Goal: Task Accomplishment & Management: Use online tool/utility

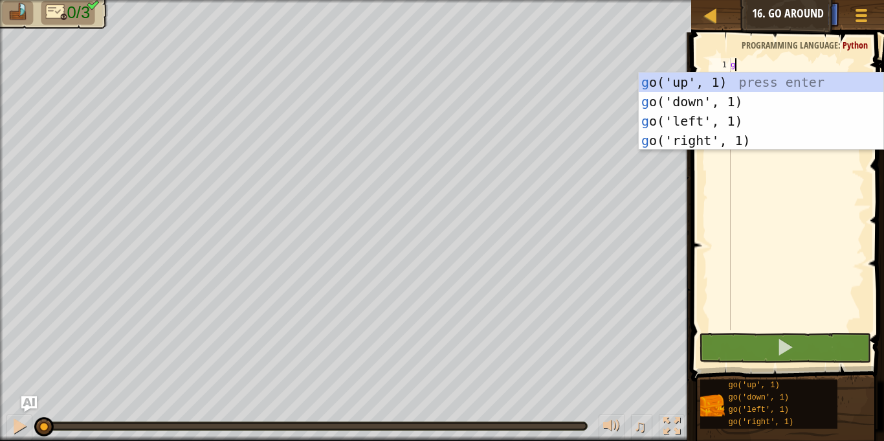
type textarea "go"
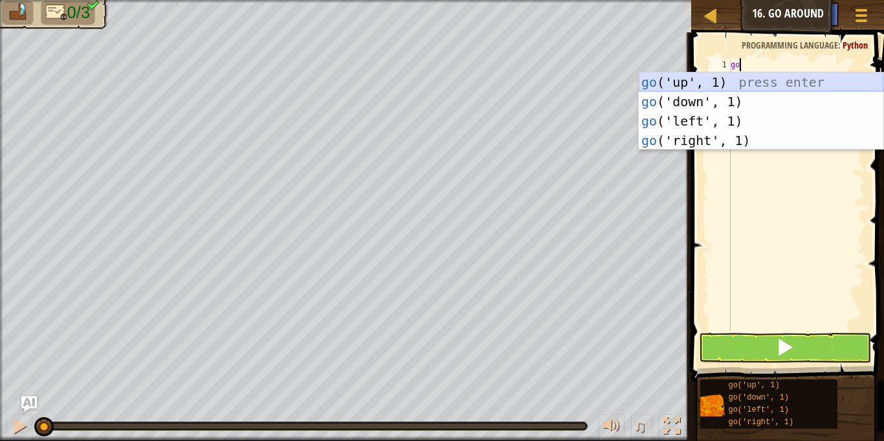
click at [713, 84] on div "go ('up', 1) press enter go ('down', 1) press enter go ('left', 1) press enter …" at bounding box center [761, 131] width 245 height 117
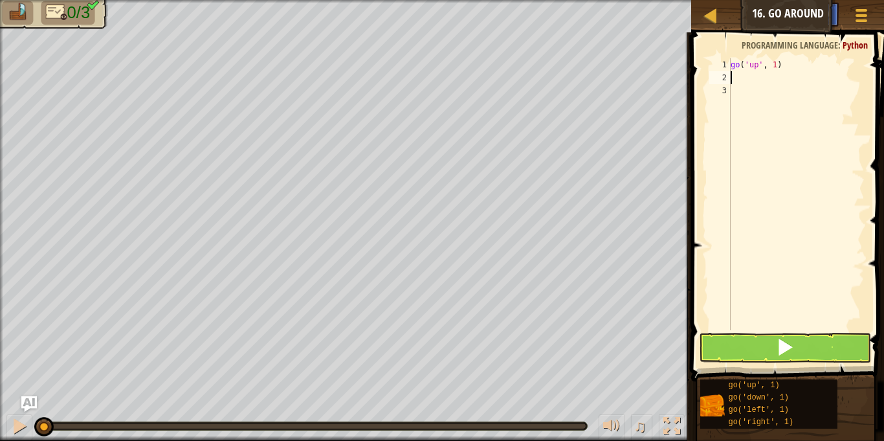
click at [776, 68] on div "go ( 'up' , 1 )" at bounding box center [796, 207] width 137 height 298
type textarea "go('up', 2)"
click at [736, 80] on div "go ( 'up' , 2 )" at bounding box center [796, 207] width 137 height 298
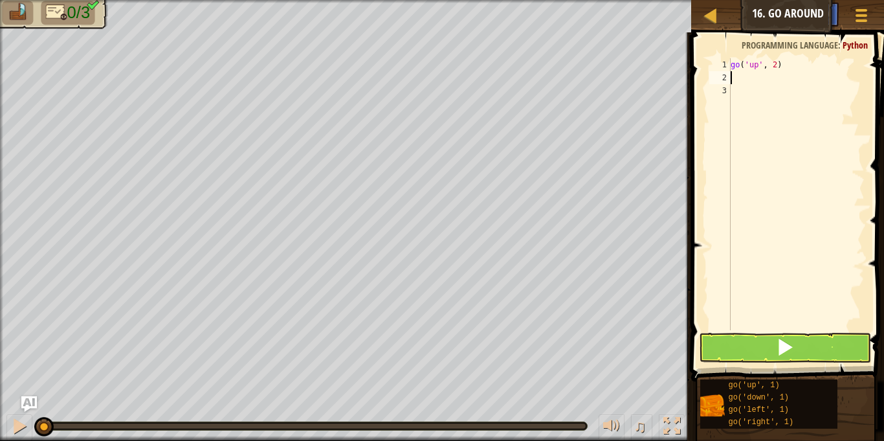
type textarea "g"
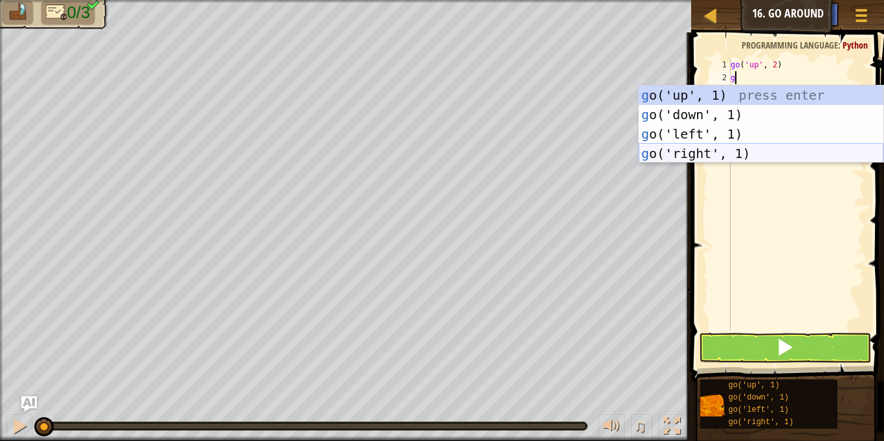
click at [731, 150] on div "g o('up', 1) press enter g o('down', 1) press enter g o('left', 1) press enter …" at bounding box center [761, 143] width 245 height 117
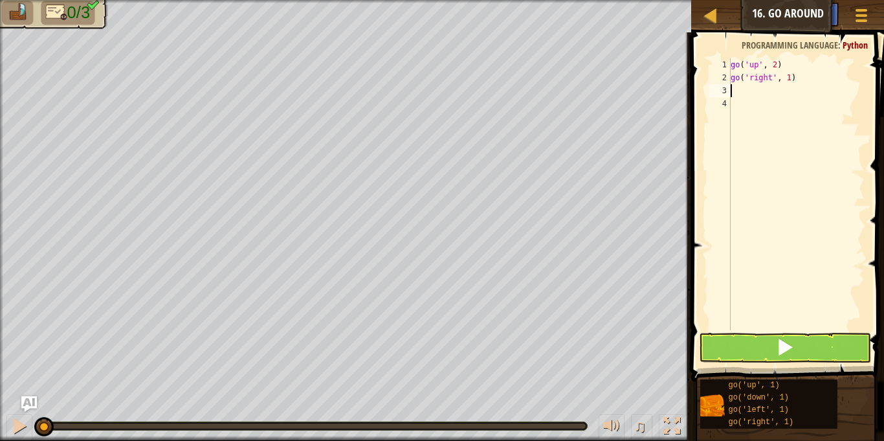
click at [789, 83] on div "go ( 'up' , 2 ) go ( 'right' , 1 )" at bounding box center [796, 207] width 137 height 298
type textarea "go('right', 3)"
click at [737, 92] on div "go ( 'up' , 2 ) go ( 'right' , 3 )" at bounding box center [796, 207] width 137 height 298
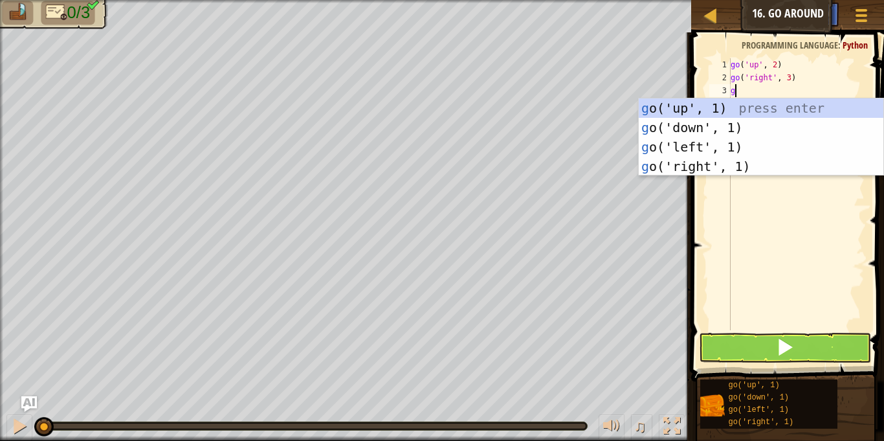
type textarea "go"
click at [730, 133] on div "go ('up', 1) press enter go ('down', 1) press enter go ('left', 1) press enter …" at bounding box center [761, 156] width 245 height 117
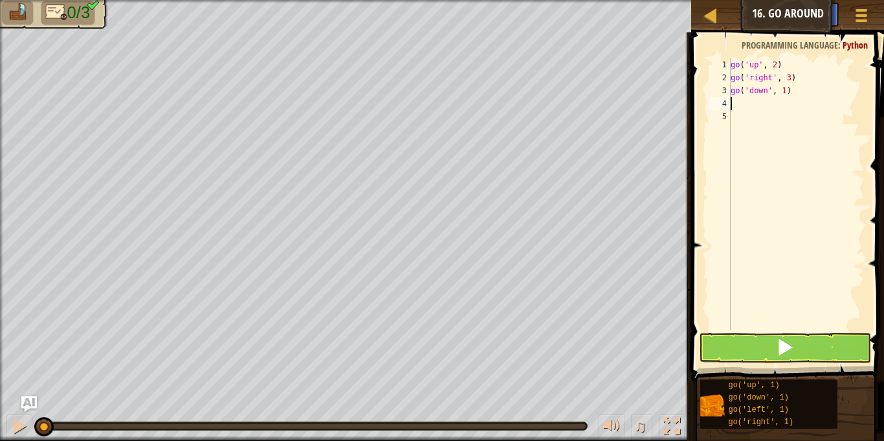
scroll to position [6, 0]
click at [787, 94] on div "go ( 'up' , 2 ) go ( 'right' , 3 ) go ( 'down' , 1 )" at bounding box center [796, 207] width 137 height 298
type textarea "go('down', 2)"
click at [766, 337] on button at bounding box center [785, 348] width 172 height 30
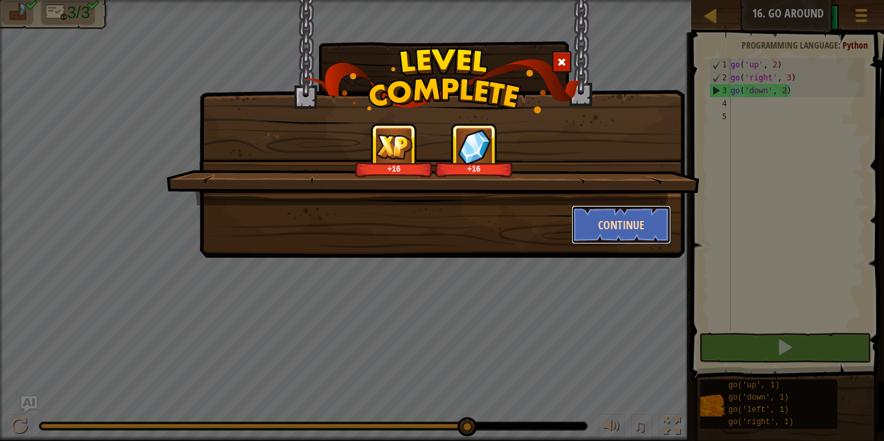
click at [592, 236] on button "Continue" at bounding box center [622, 224] width 100 height 39
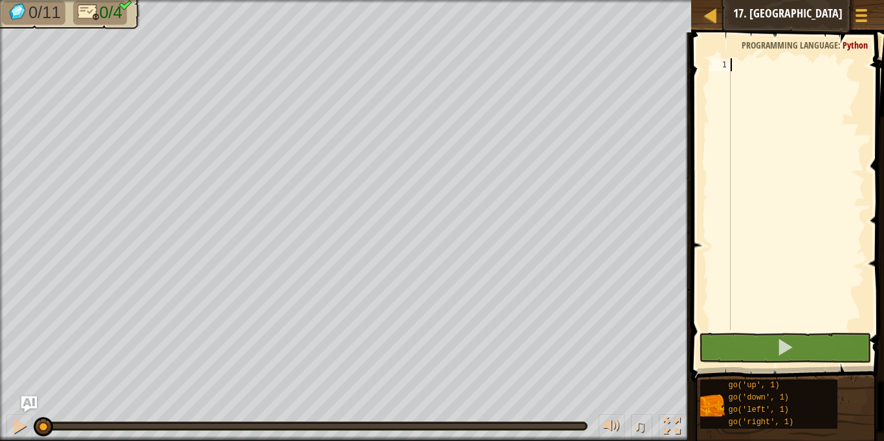
type textarea "go"
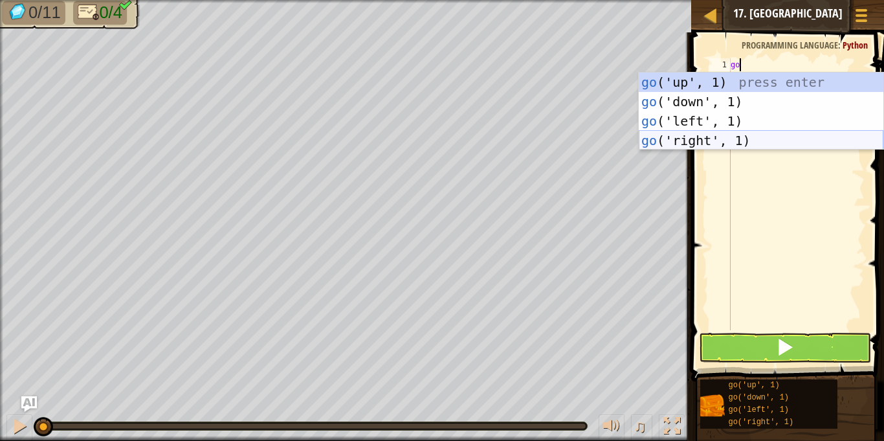
click at [711, 138] on div "go ('up', 1) press enter go ('down', 1) press enter go ('left', 1) press enter …" at bounding box center [761, 131] width 245 height 117
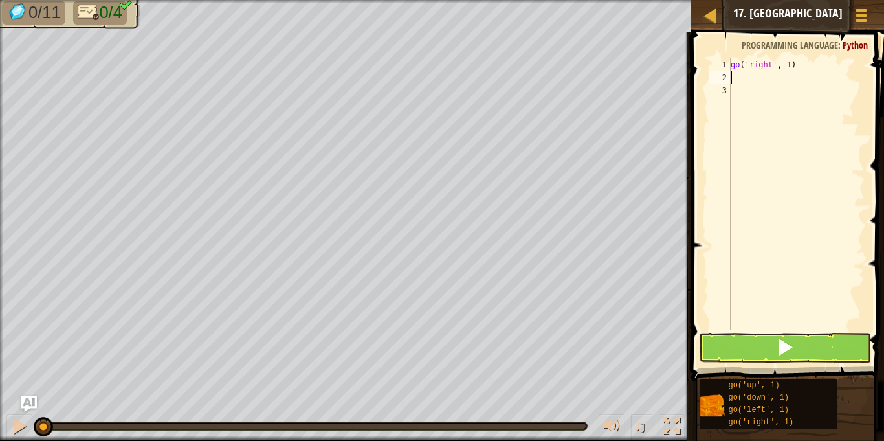
click at [790, 69] on div "go ( 'right' , 1 )" at bounding box center [796, 207] width 137 height 298
type textarea "go('right', 3)"
click at [744, 81] on div "go ( 'right' , 3 )" at bounding box center [796, 207] width 137 height 298
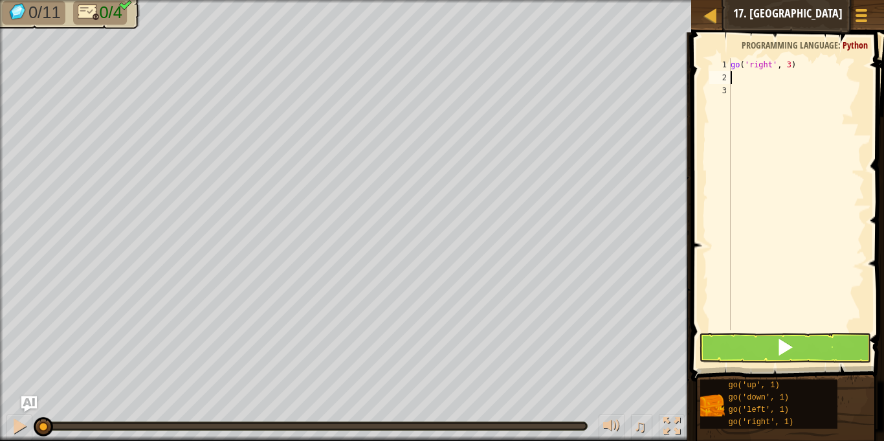
type textarea "go"
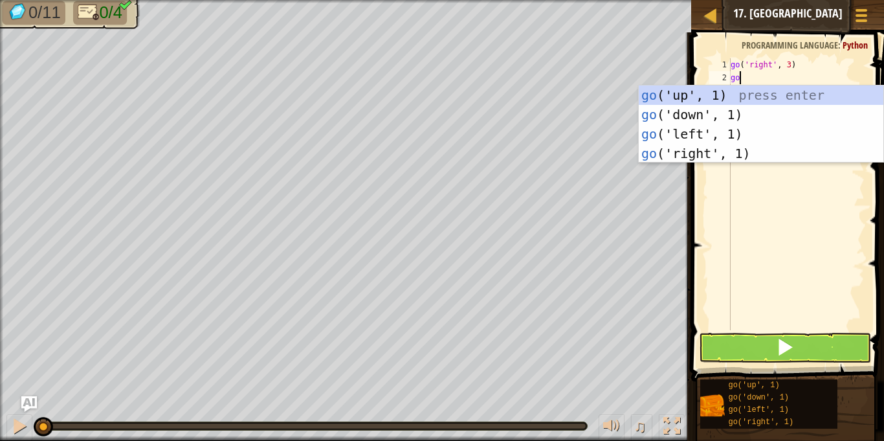
scroll to position [6, 1]
click at [706, 96] on div "go ('up', 1) press enter go ('down', 1) press enter go ('left', 1) press enter …" at bounding box center [761, 143] width 245 height 117
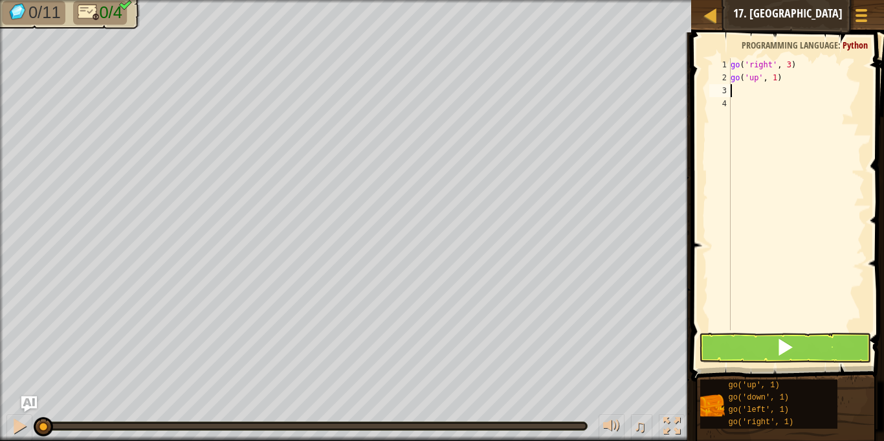
scroll to position [6, 0]
click at [776, 84] on div "go ( 'right' , 3 ) go ( 'up' , 1 )" at bounding box center [796, 207] width 137 height 298
click at [776, 83] on div "go ( 'right' , 3 ) go ( 'up' , 1 )" at bounding box center [796, 207] width 137 height 298
type textarea "go('up', 3)"
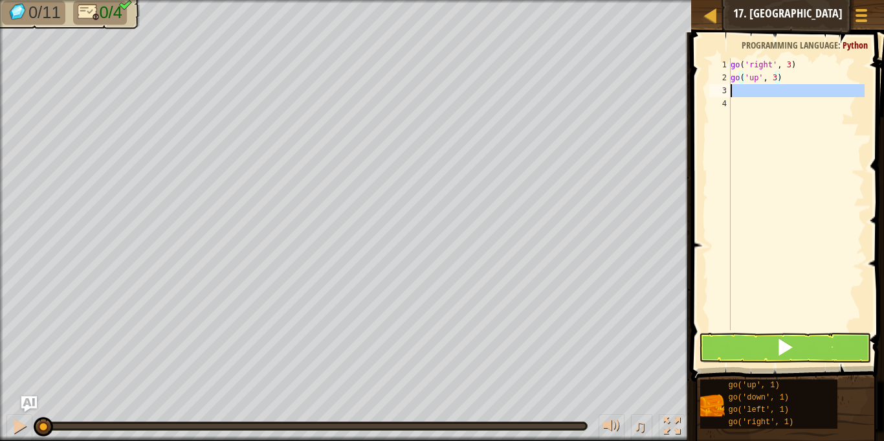
click at [729, 90] on div "3" at bounding box center [720, 90] width 21 height 13
type textarea "g"
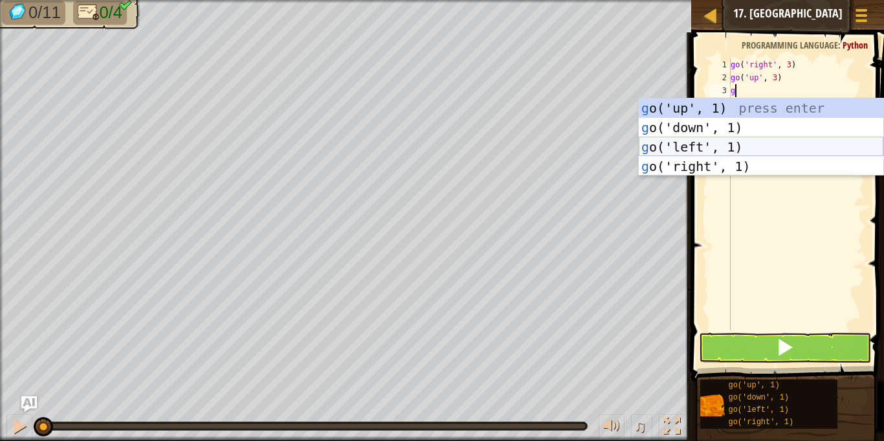
click at [674, 142] on div "g o('up', 1) press enter g o('down', 1) press enter g o('left', 1) press enter …" at bounding box center [761, 156] width 245 height 117
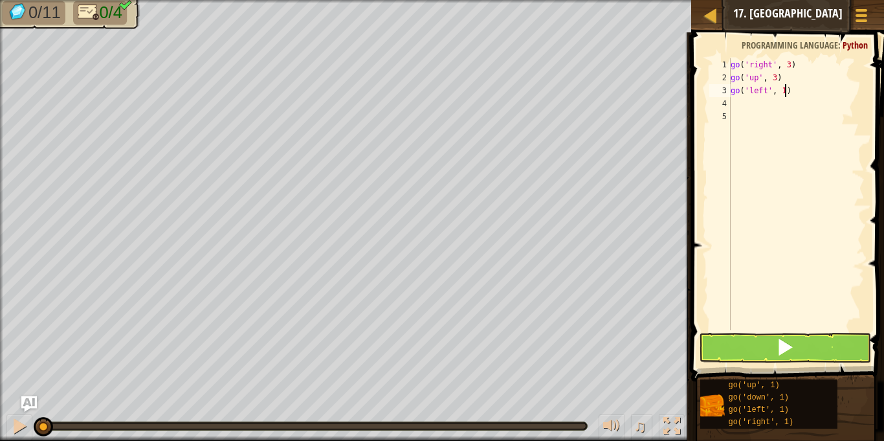
click at [783, 93] on div "go ( 'right' , 3 ) go ( 'up' , 3 ) go ( 'left' , 1 )" at bounding box center [796, 207] width 137 height 298
type textarea "go('left', 3)"
click at [737, 105] on div "go ( 'right' , 3 ) go ( 'up' , 3 ) go ( 'left' , 3 )" at bounding box center [796, 207] width 137 height 298
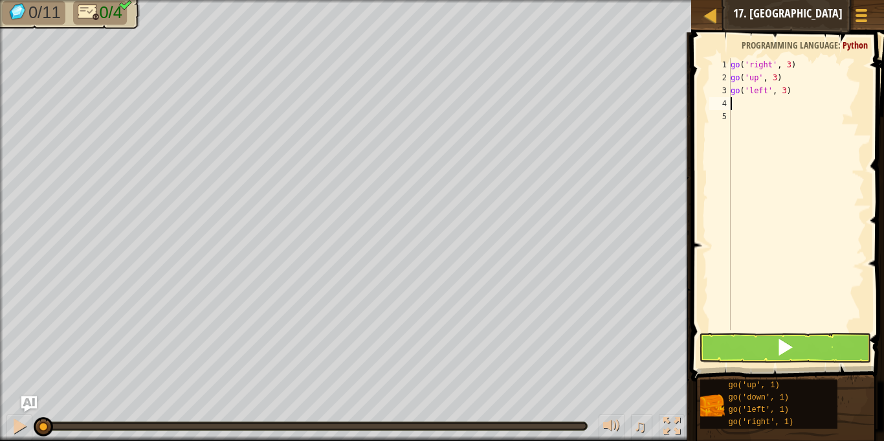
type textarea "g"
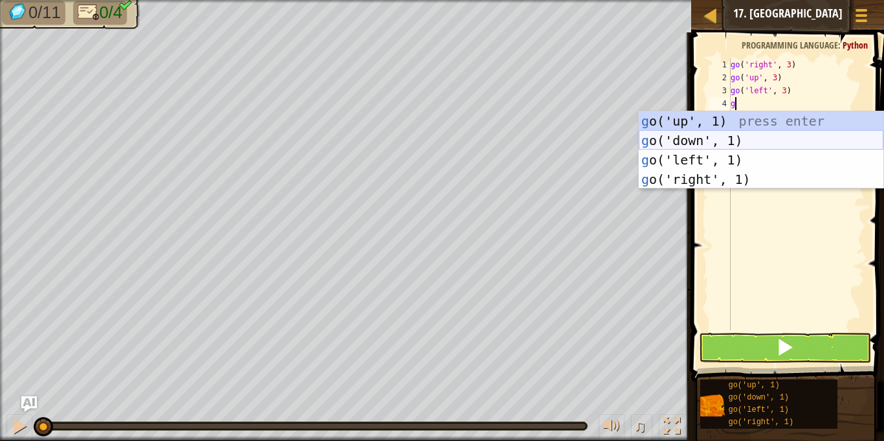
click at [723, 138] on div "g o('up', 1) press enter g o('down', 1) press enter g o('left', 1) press enter …" at bounding box center [761, 169] width 245 height 117
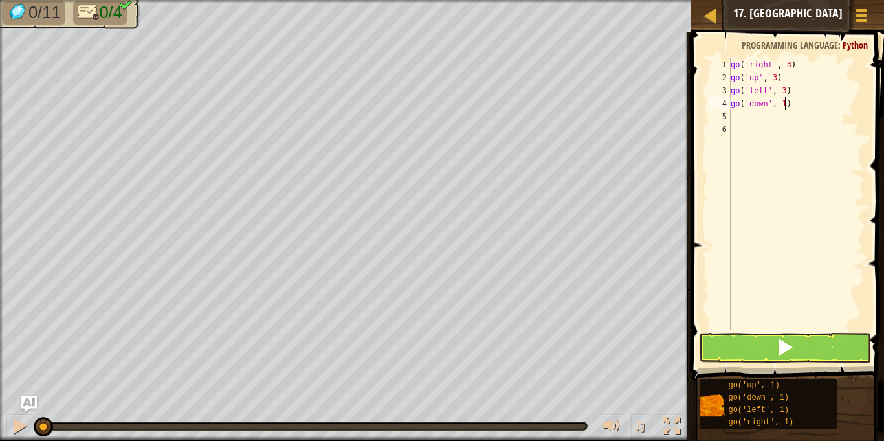
click at [787, 104] on div "go ( 'right' , 3 ) go ( 'up' , 3 ) go ( 'left' , 3 ) go ( 'down' , 1 )" at bounding box center [796, 207] width 137 height 298
type textarea "go('down', 3)"
click at [774, 337] on button at bounding box center [785, 348] width 172 height 30
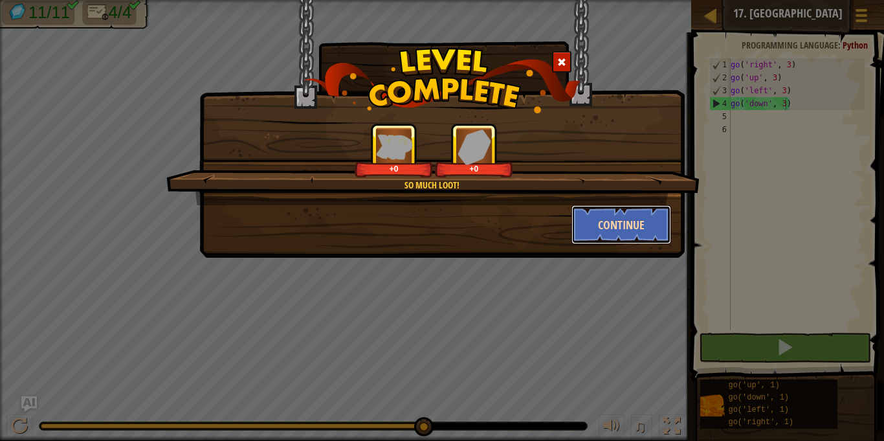
click at [606, 230] on button "Continue" at bounding box center [622, 224] width 100 height 39
